Goal: Transaction & Acquisition: Purchase product/service

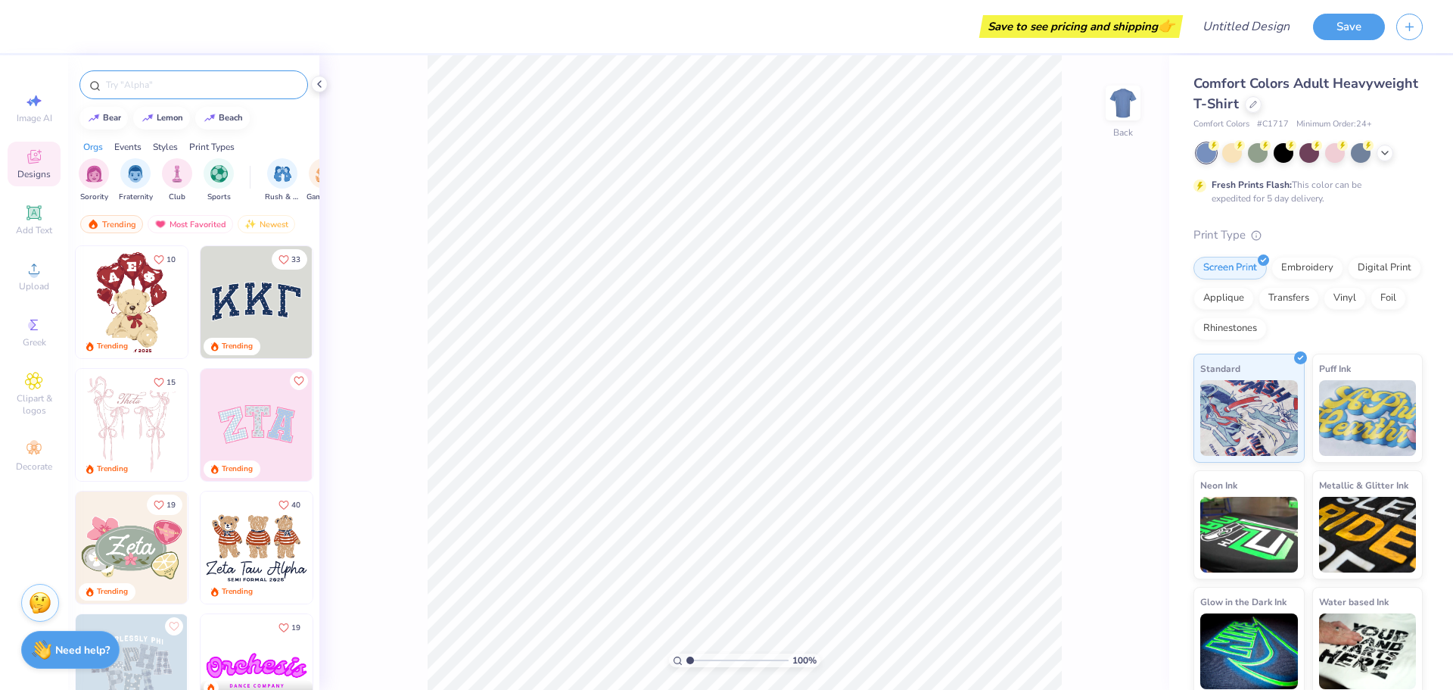
click at [201, 86] on input "text" at bounding box center [201, 84] width 194 height 15
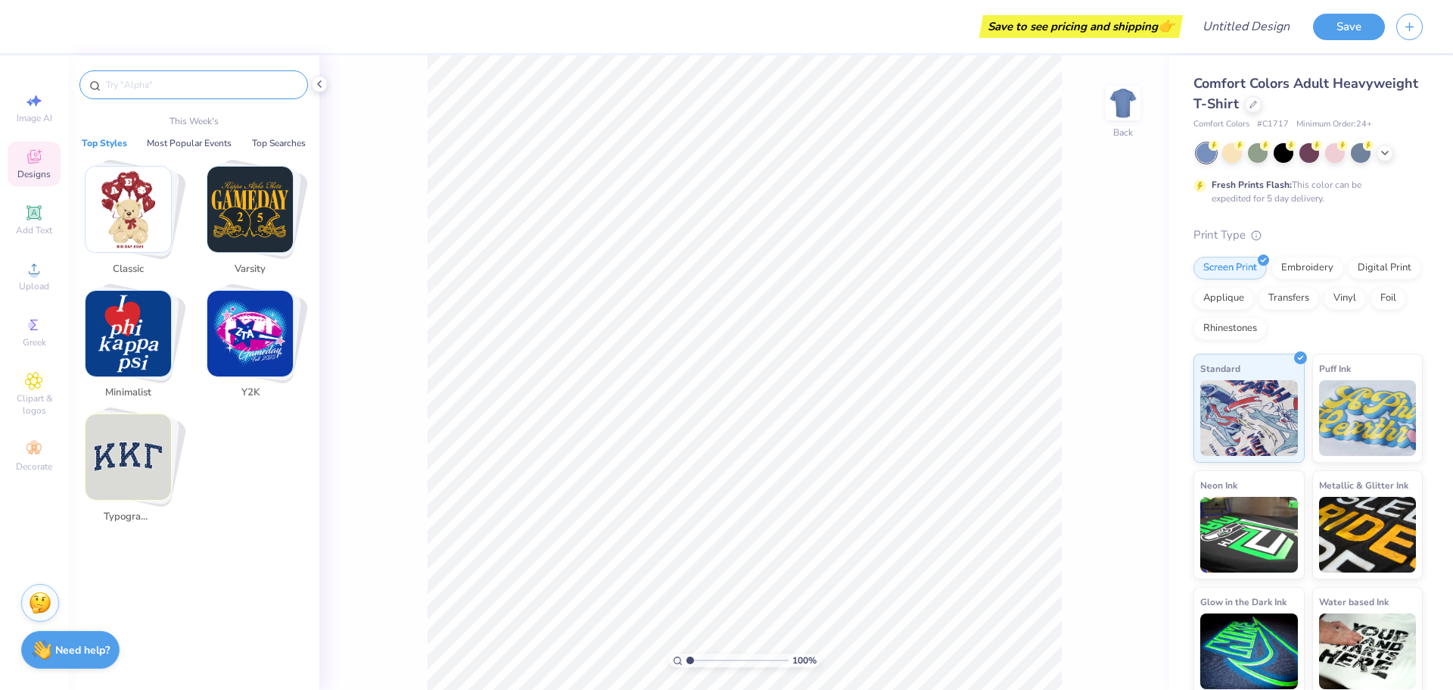
click at [1275, 126] on span "# C1717" at bounding box center [1273, 124] width 32 height 13
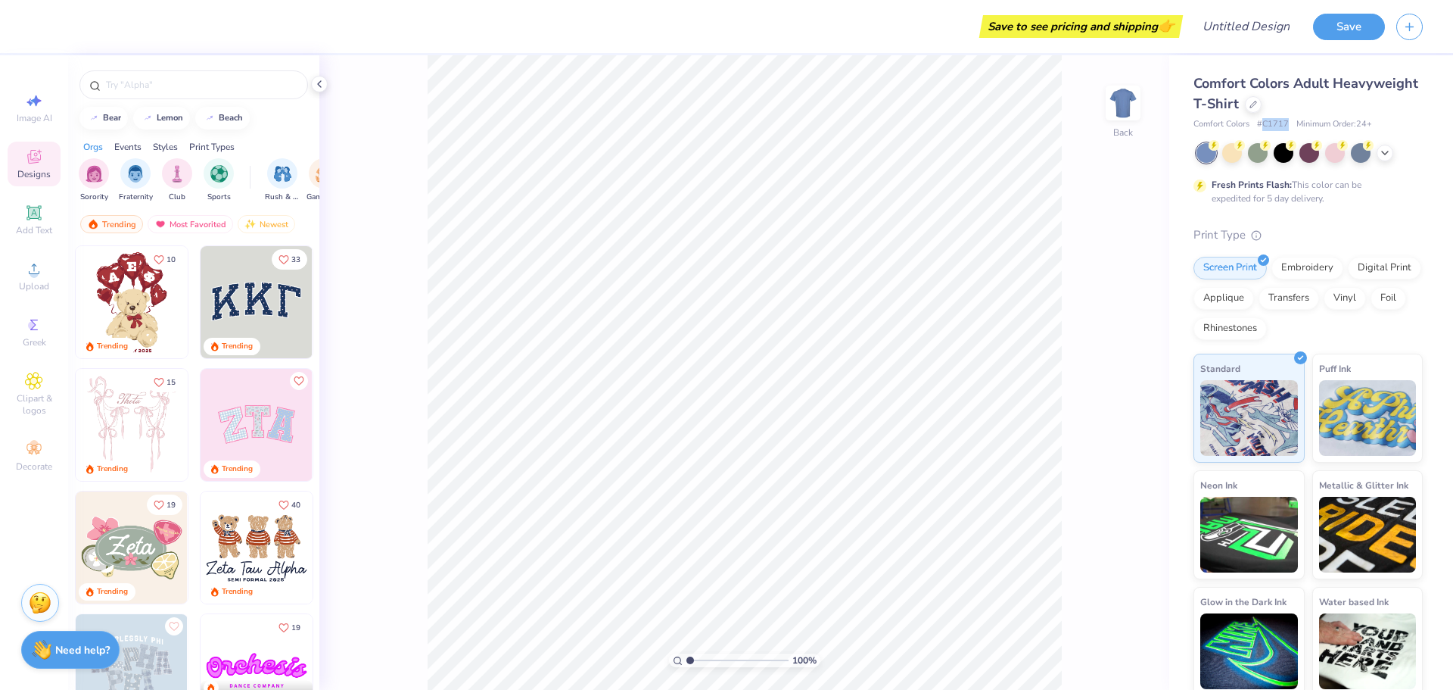
click at [1275, 126] on span "# C1717" at bounding box center [1273, 124] width 32 height 13
click at [1224, 130] on span "Comfort Colors" at bounding box center [1222, 124] width 56 height 13
click at [1262, 106] on div at bounding box center [1253, 103] width 17 height 17
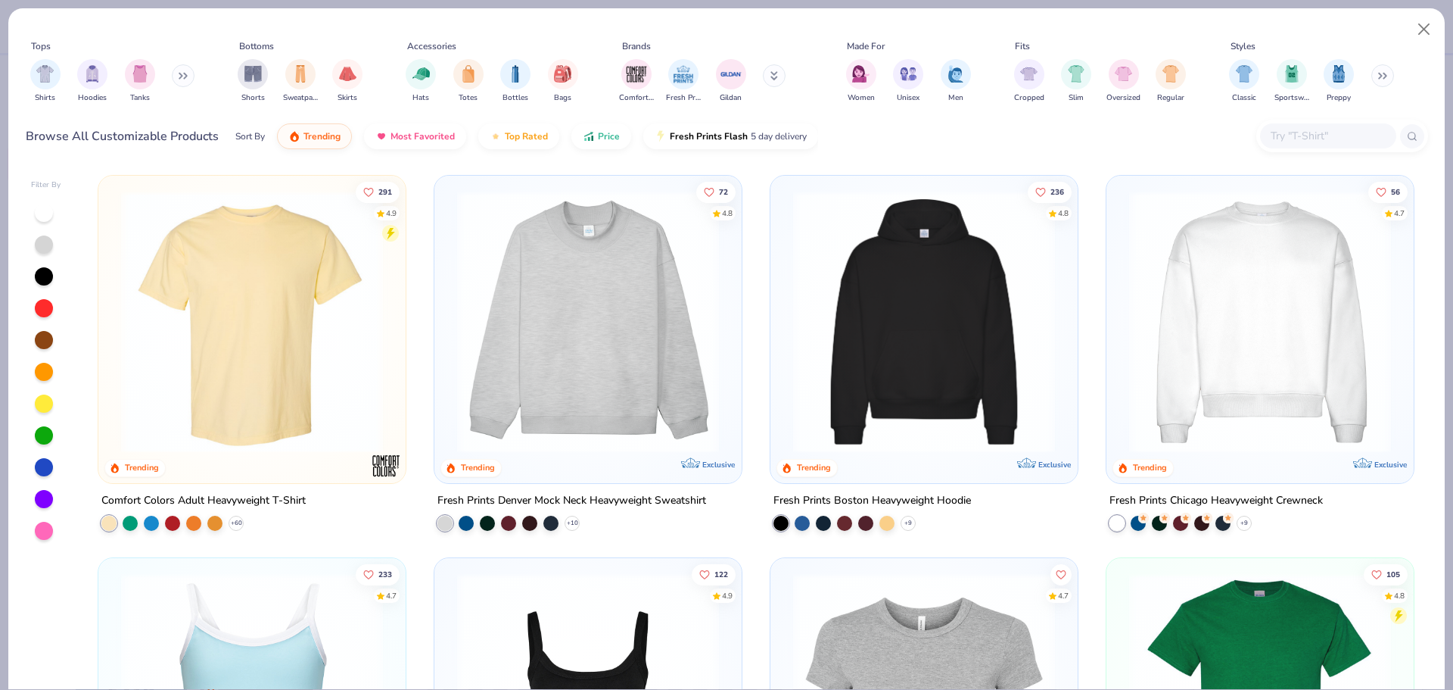
click at [1306, 122] on div at bounding box center [1342, 136] width 172 height 33
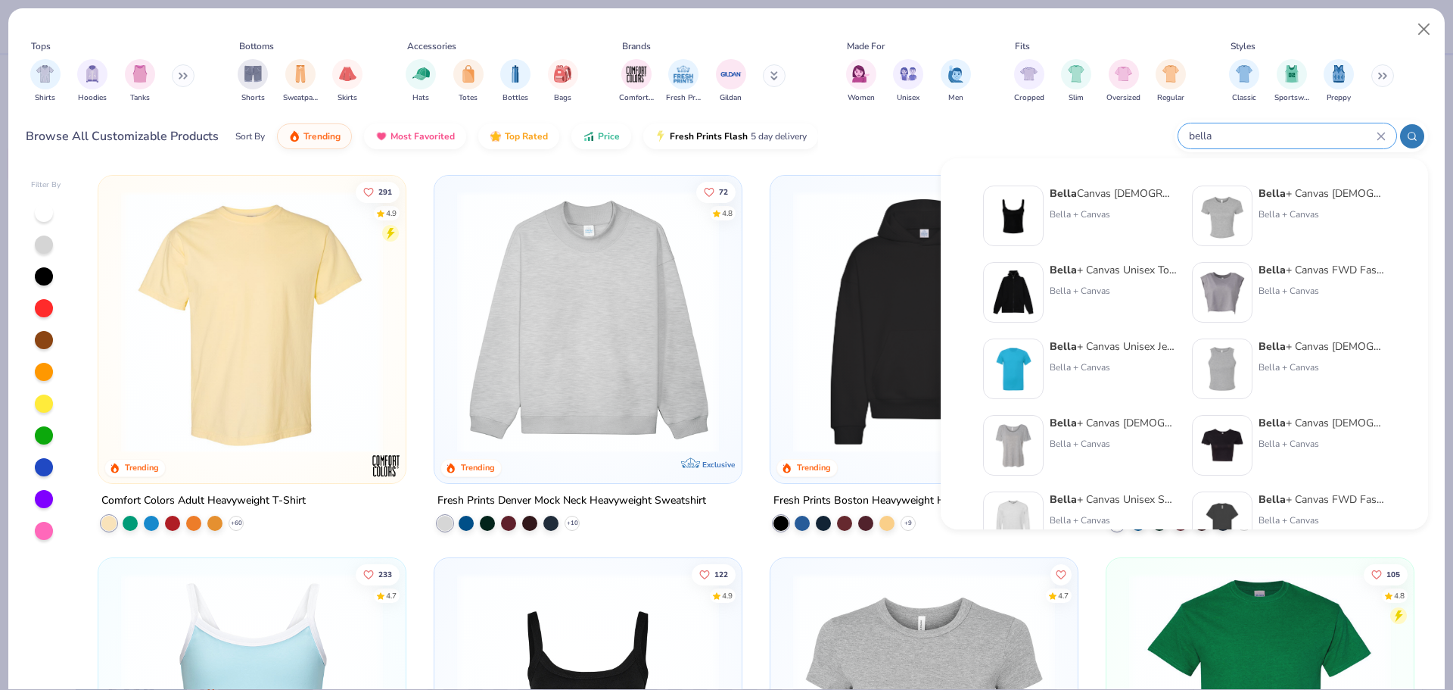
type input "bella"
click at [1078, 350] on div "Bella + Canvas Unisex Jersey Short-Sleeve T-Shirt" at bounding box center [1113, 346] width 127 height 16
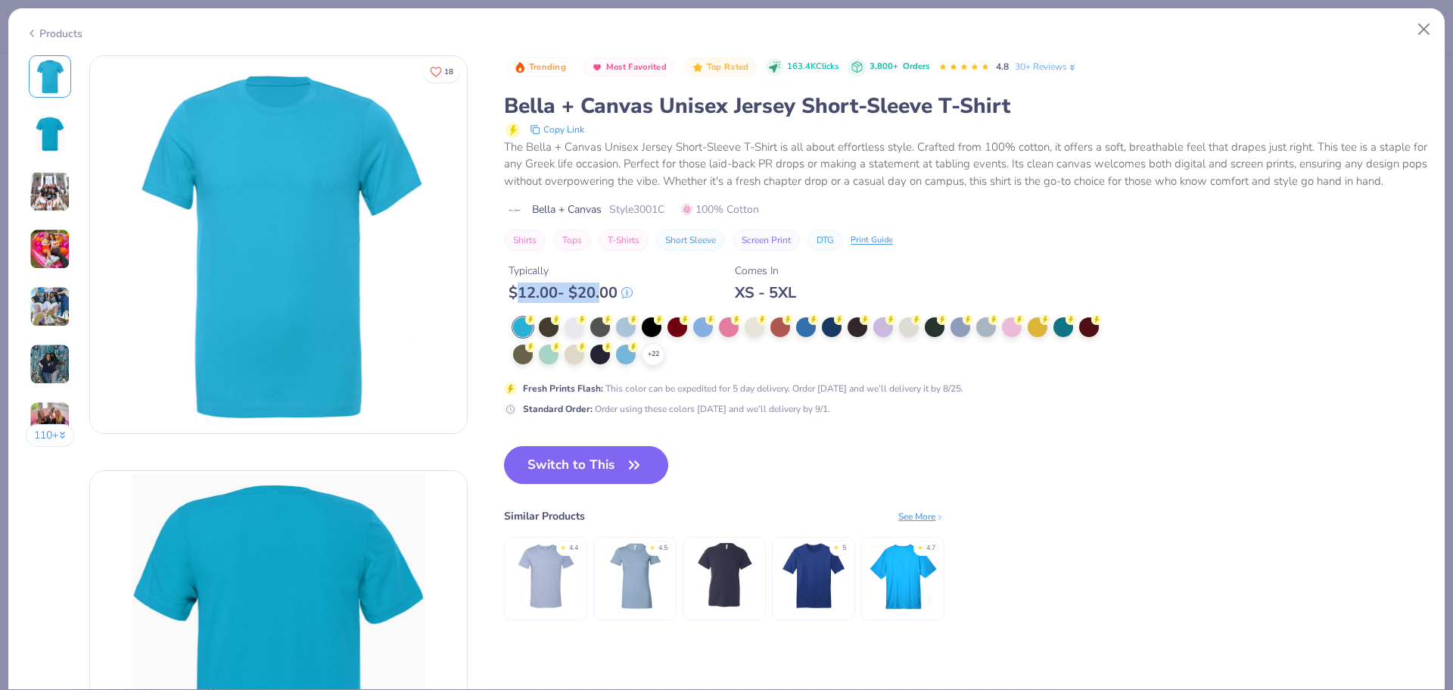
drag, startPoint x: 519, startPoint y: 295, endPoint x: 634, endPoint y: 288, distance: 115.3
click at [609, 293] on div "$ 12.00 - $ 20.00" at bounding box center [571, 292] width 124 height 19
